Goal: Task Accomplishment & Management: Complete application form

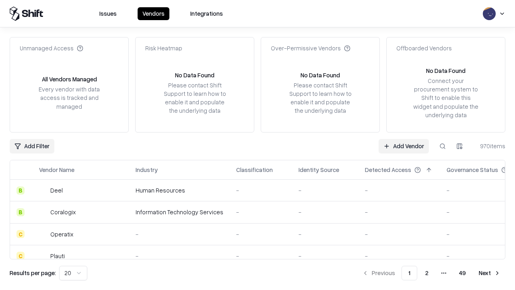
click at [404, 146] on link "Add Vendor" at bounding box center [404, 146] width 50 height 14
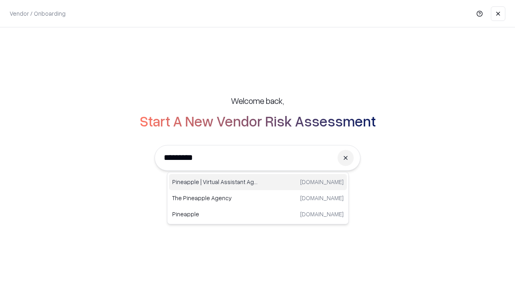
click at [258, 182] on div "Pineapple | Virtual Assistant Agency [DOMAIN_NAME]" at bounding box center [258, 182] width 178 height 16
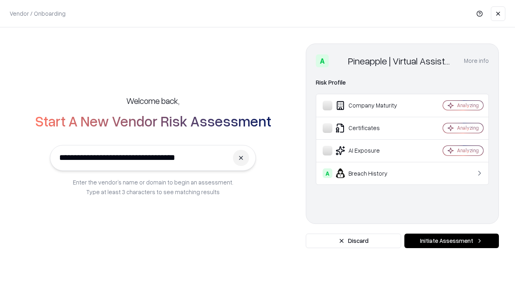
type input "**********"
click at [451, 241] on button "Initiate Assessment" at bounding box center [451, 240] width 95 height 14
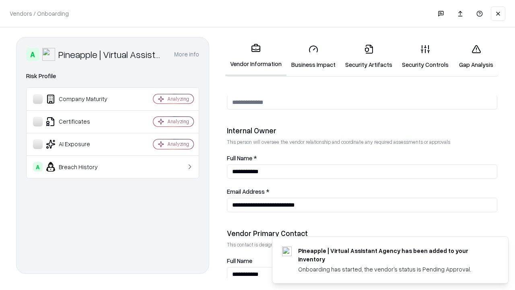
scroll to position [417, 0]
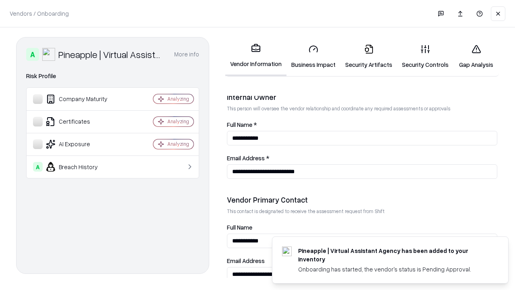
click at [369, 56] on link "Security Artifacts" at bounding box center [368, 56] width 57 height 37
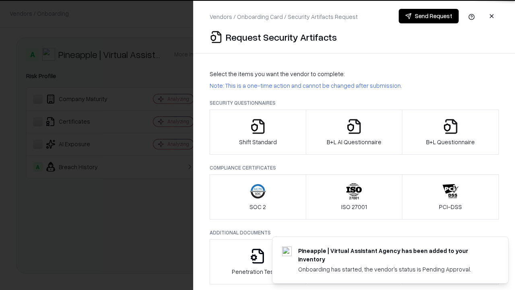
click at [450, 132] on icon "button" at bounding box center [451, 126] width 16 height 16
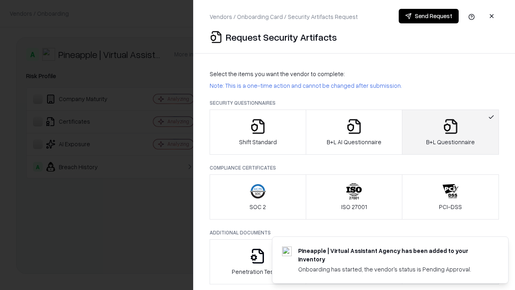
click at [354, 132] on icon "button" at bounding box center [354, 126] width 16 height 16
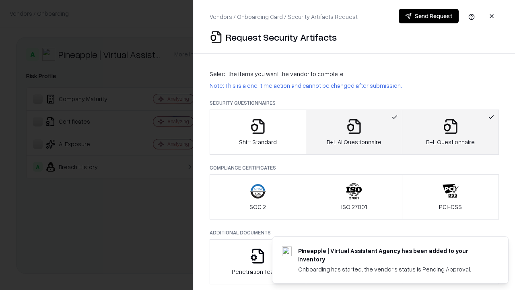
click at [429, 16] on button "Send Request" at bounding box center [429, 16] width 60 height 14
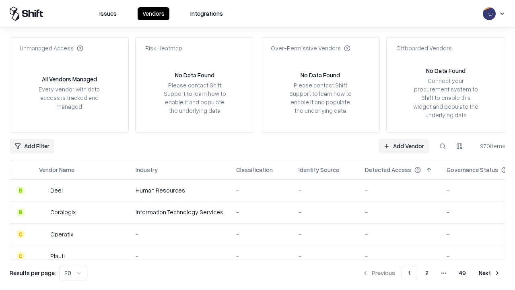
click at [443, 146] on button at bounding box center [442, 146] width 14 height 14
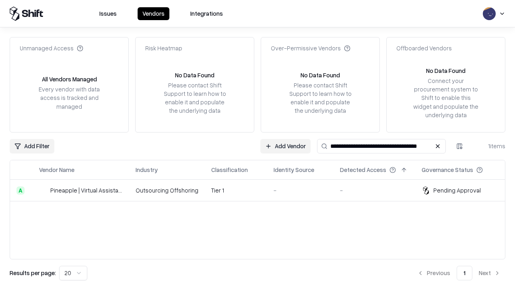
type input "**********"
click at [262, 190] on td "Tier 1" at bounding box center [236, 190] width 62 height 22
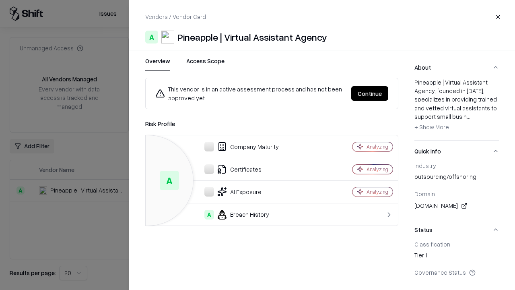
click at [370, 93] on button "Continue" at bounding box center [369, 93] width 37 height 14
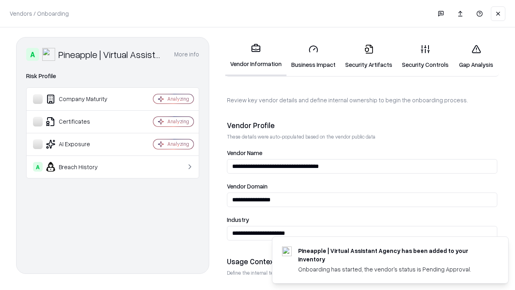
click at [369, 56] on link "Security Artifacts" at bounding box center [368, 56] width 57 height 37
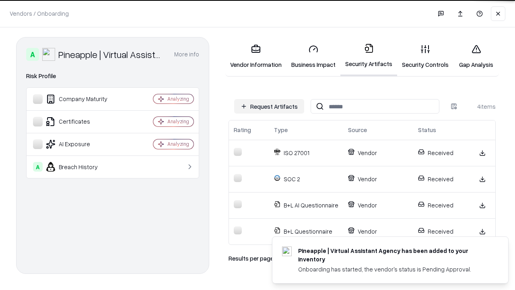
click at [476, 56] on link "Gap Analysis" at bounding box center [475, 56] width 45 height 37
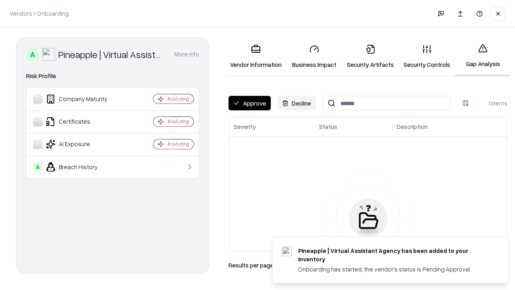
click at [249, 103] on button "Approve" at bounding box center [250, 103] width 42 height 14
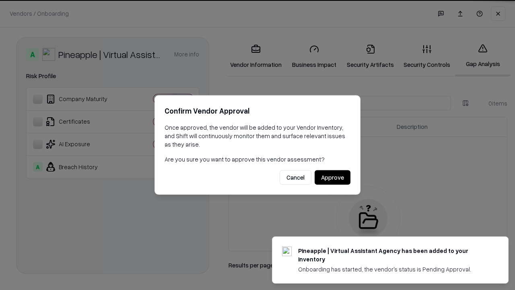
click at [332, 177] on button "Approve" at bounding box center [333, 177] width 36 height 14
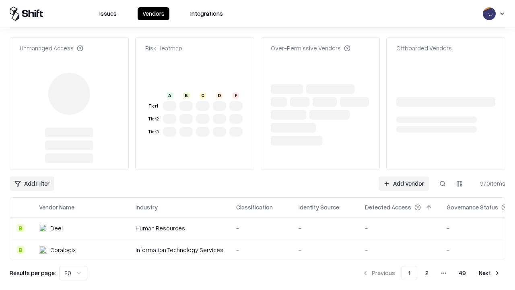
type input "**********"
click at [404, 176] on link "Add Vendor" at bounding box center [404, 183] width 50 height 14
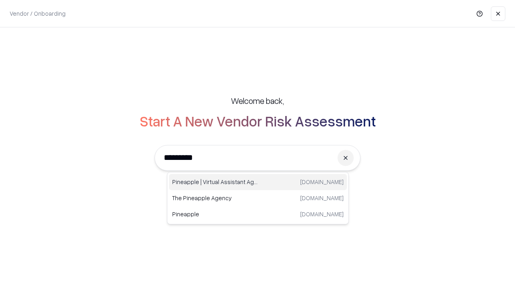
click at [258, 182] on div "Pineapple | Virtual Assistant Agency [DOMAIN_NAME]" at bounding box center [258, 182] width 178 height 16
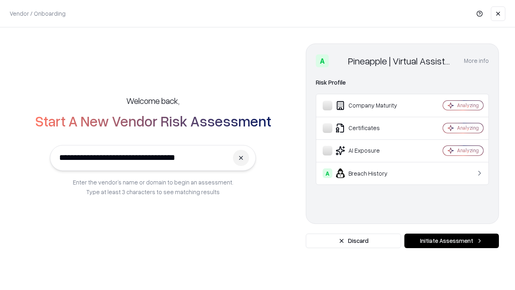
type input "**********"
click at [451, 241] on button "Initiate Assessment" at bounding box center [451, 240] width 95 height 14
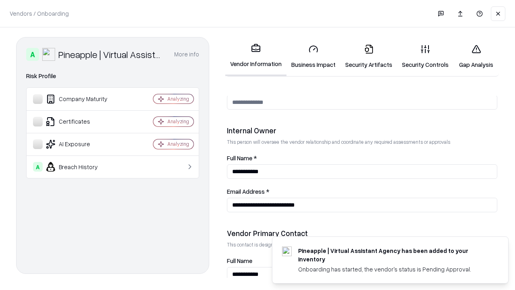
scroll to position [417, 0]
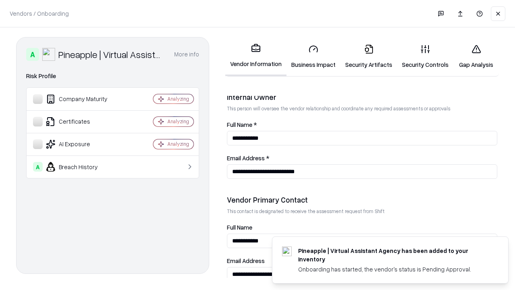
click at [476, 56] on link "Gap Analysis" at bounding box center [475, 56] width 45 height 37
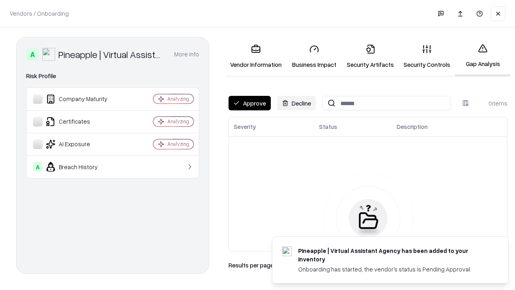
click at [249, 103] on button "Approve" at bounding box center [250, 103] width 42 height 14
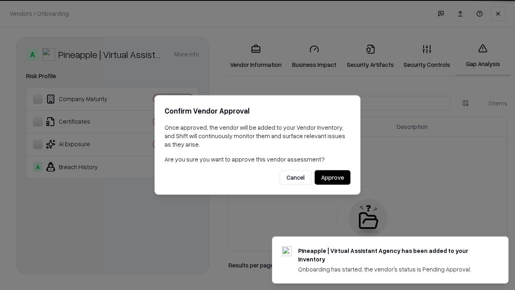
click at [332, 177] on button "Approve" at bounding box center [333, 177] width 36 height 14
